Goal: Task Accomplishment & Management: Use online tool/utility

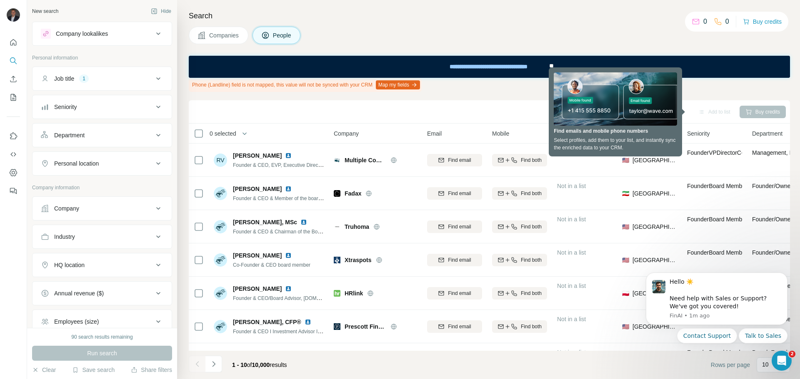
click at [384, 27] on div "Companies People" at bounding box center [489, 35] width 601 height 17
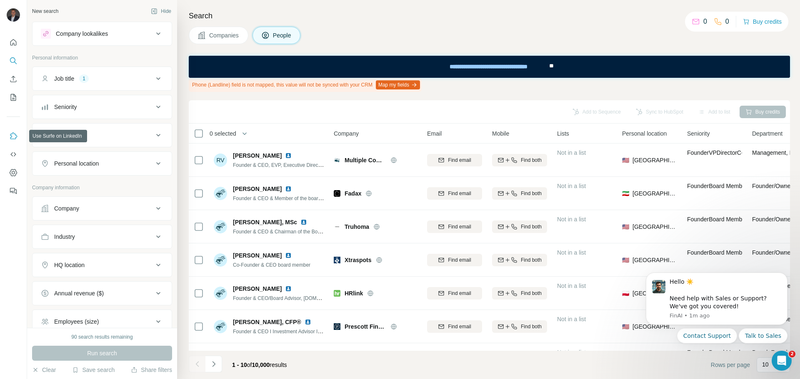
click at [12, 135] on icon "Use Surfe on LinkedIn" at bounding box center [13, 136] width 8 height 8
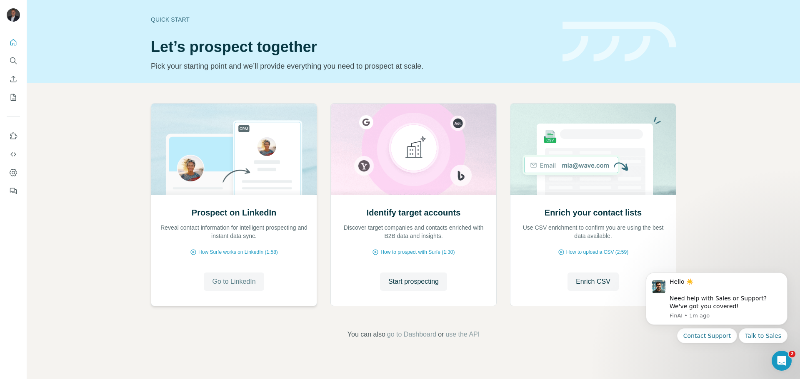
click at [232, 280] on span "Go to LinkedIn" at bounding box center [233, 282] width 43 height 10
click at [413, 280] on span "Start prospecting" at bounding box center [413, 282] width 50 height 10
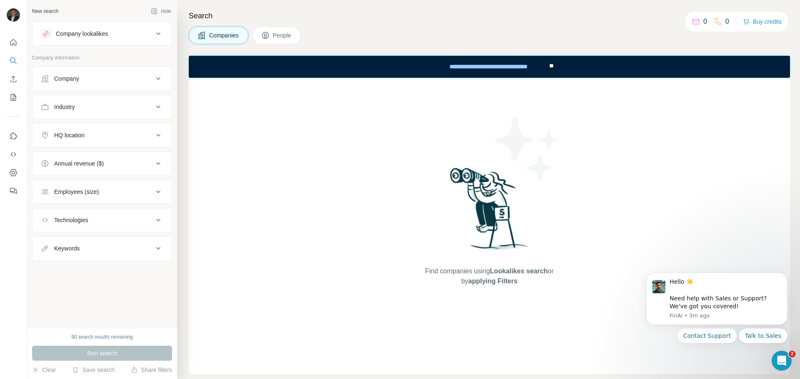
click at [78, 36] on div "Company lookalikes" at bounding box center [82, 34] width 52 height 8
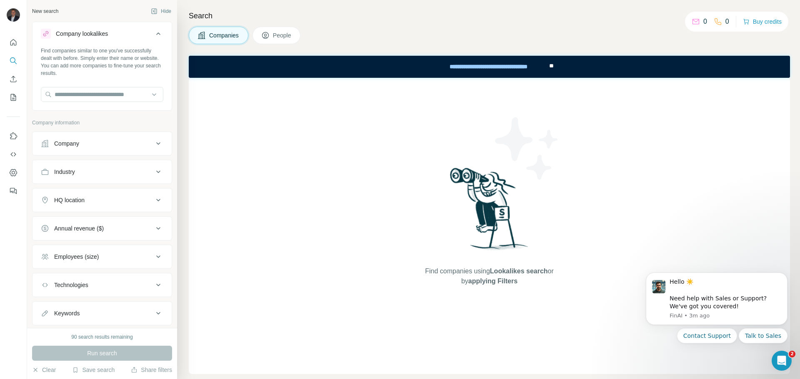
click at [71, 139] on button "Company" at bounding box center [101, 144] width 139 height 20
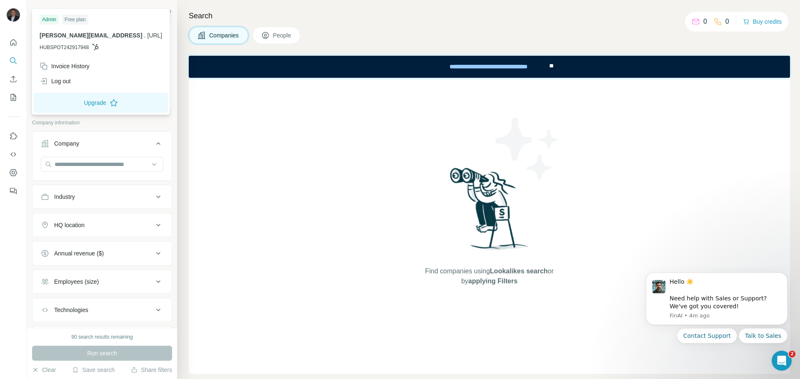
click at [13, 10] on img at bounding box center [13, 14] width 13 height 13
click at [90, 102] on button "Upgrade" at bounding box center [101, 103] width 134 height 20
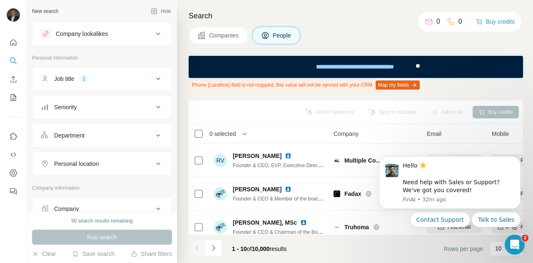
click at [58, 80] on div "Job title" at bounding box center [64, 79] width 20 height 8
